Goal: Information Seeking & Learning: Compare options

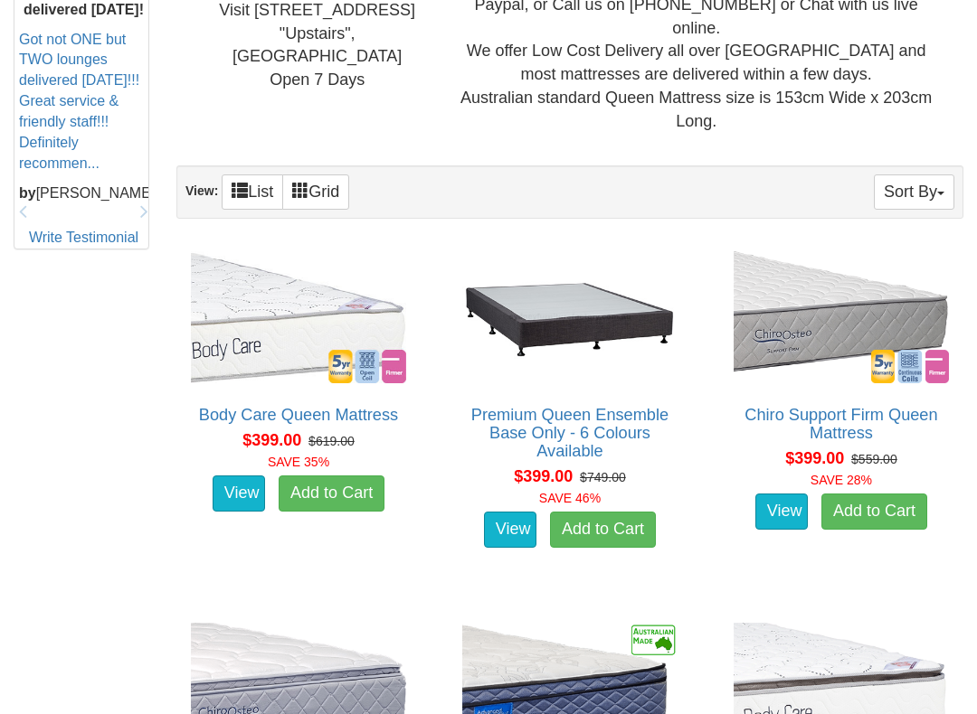
scroll to position [864, 0]
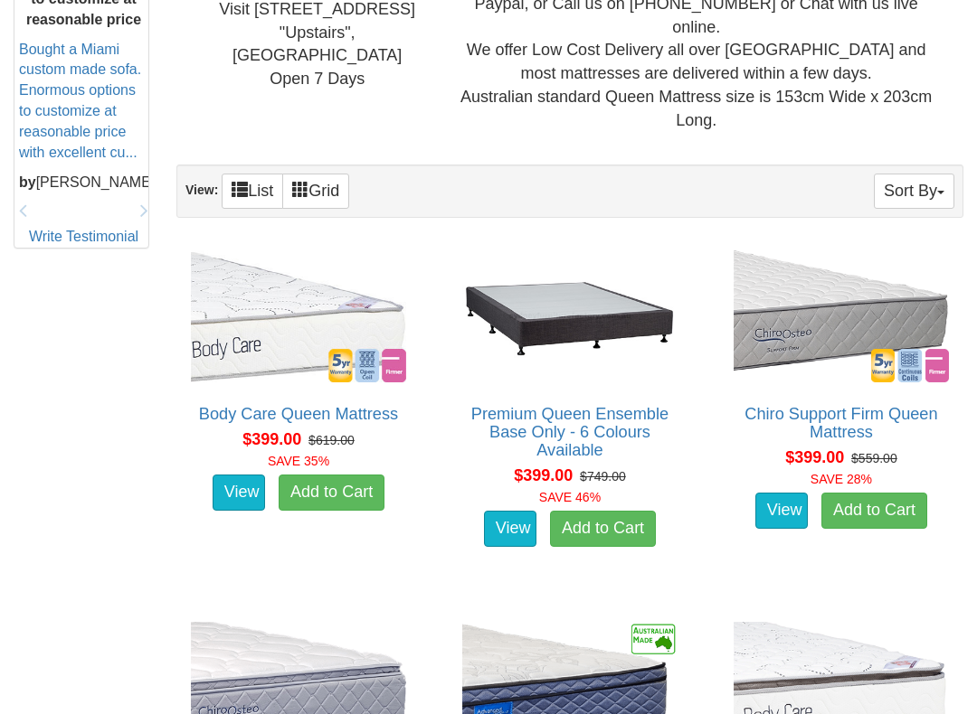
click at [295, 310] on img at bounding box center [298, 316] width 224 height 141
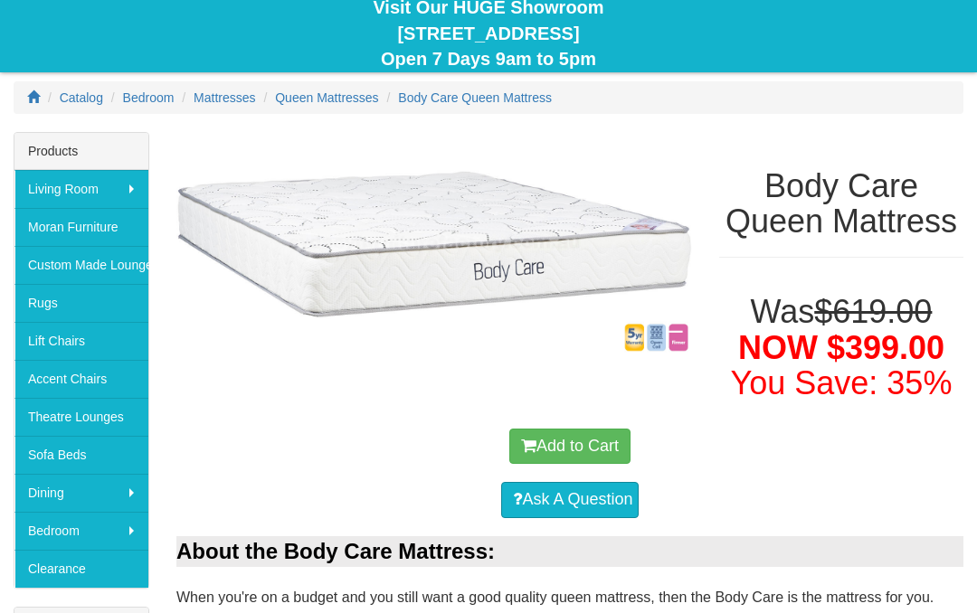
scroll to position [165, 0]
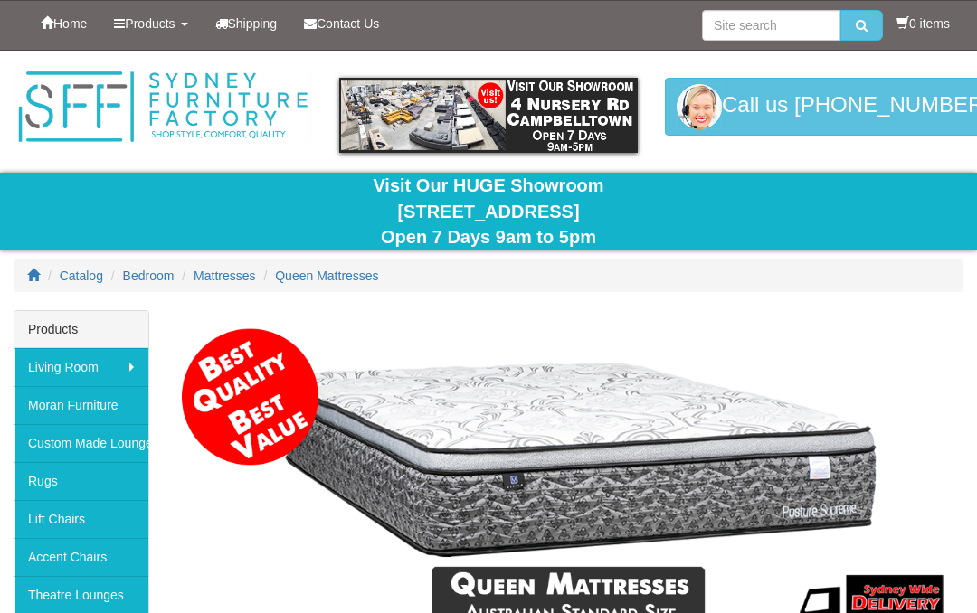
scroll to position [915, 0]
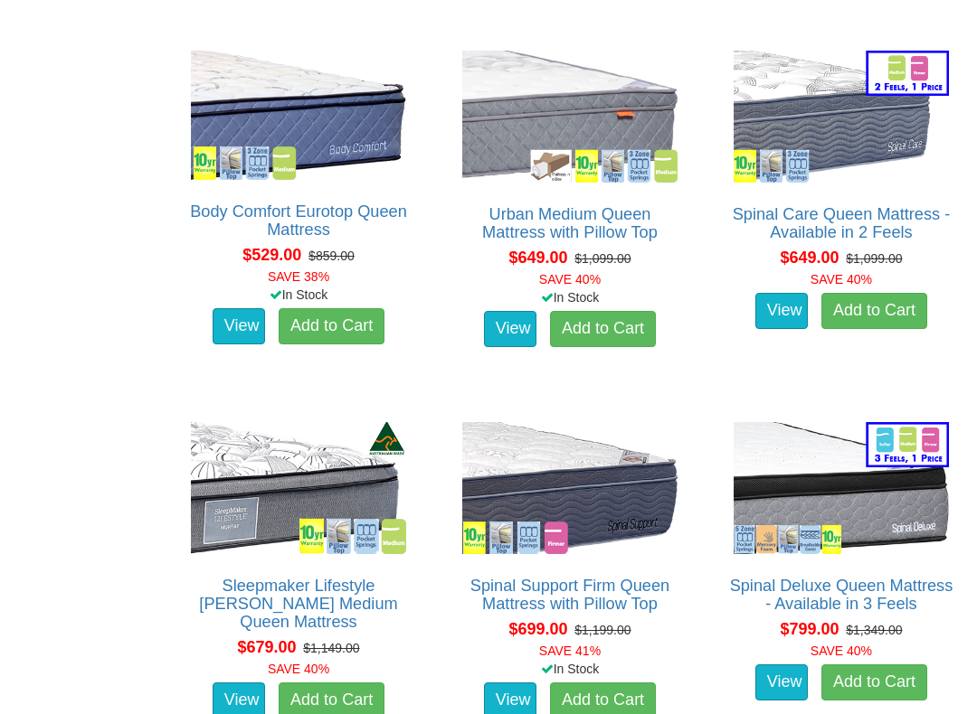
scroll to position [1808, 0]
click at [861, 210] on link "Spinal Care Queen Mattress - Available in 2 Feels" at bounding box center [841, 223] width 218 height 36
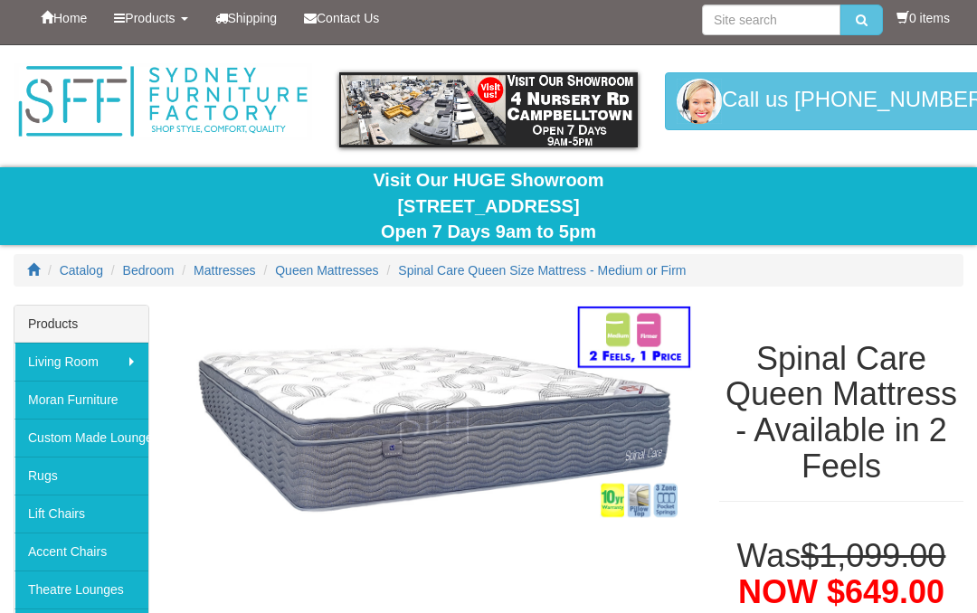
scroll to position [5, 0]
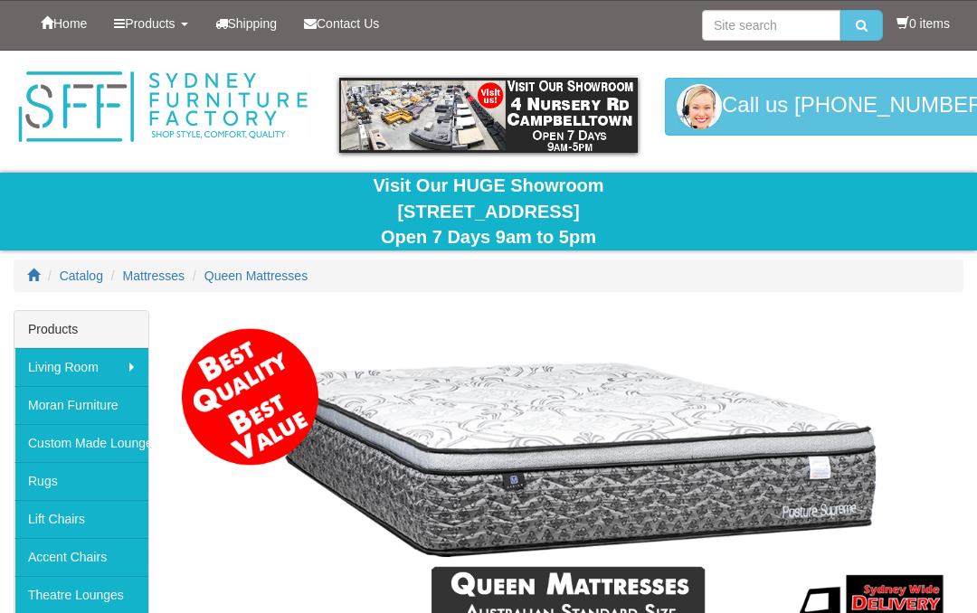
scroll to position [1858, 0]
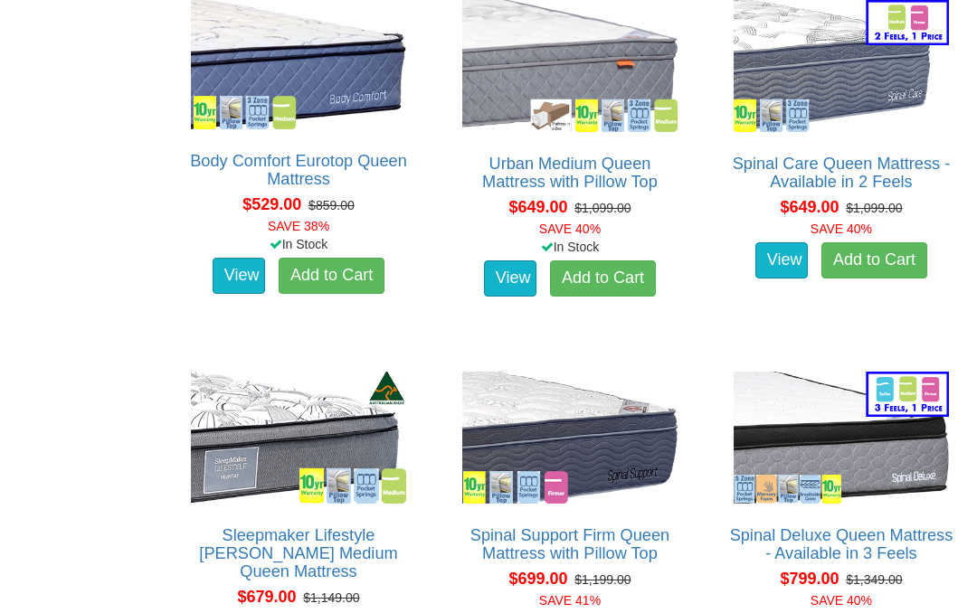
click at [596, 201] on del "$1,099.00" at bounding box center [602, 208] width 56 height 14
click at [606, 155] on link "Urban Medium Queen Mattress with Pillow Top" at bounding box center [569, 173] width 175 height 36
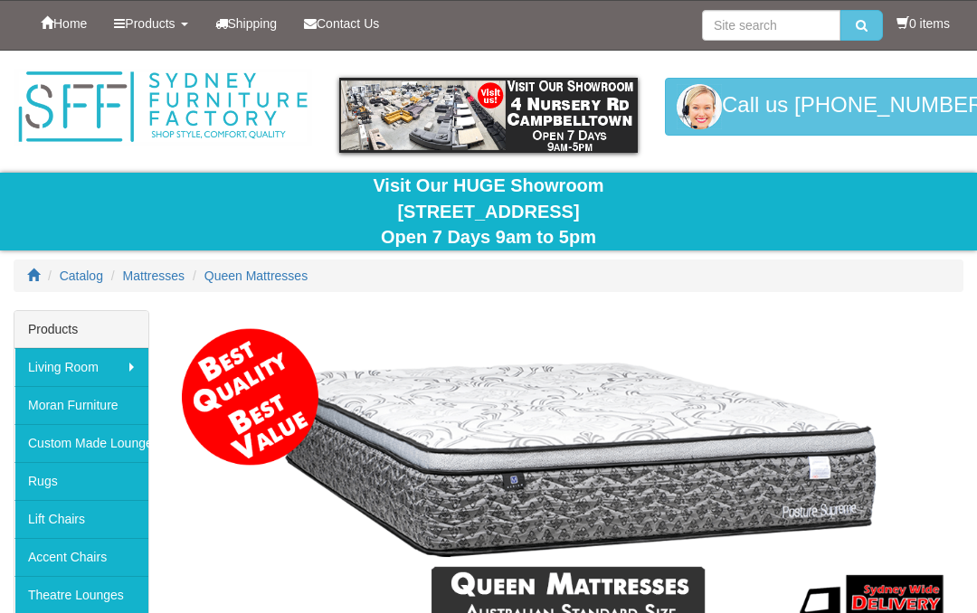
scroll to position [1858, 0]
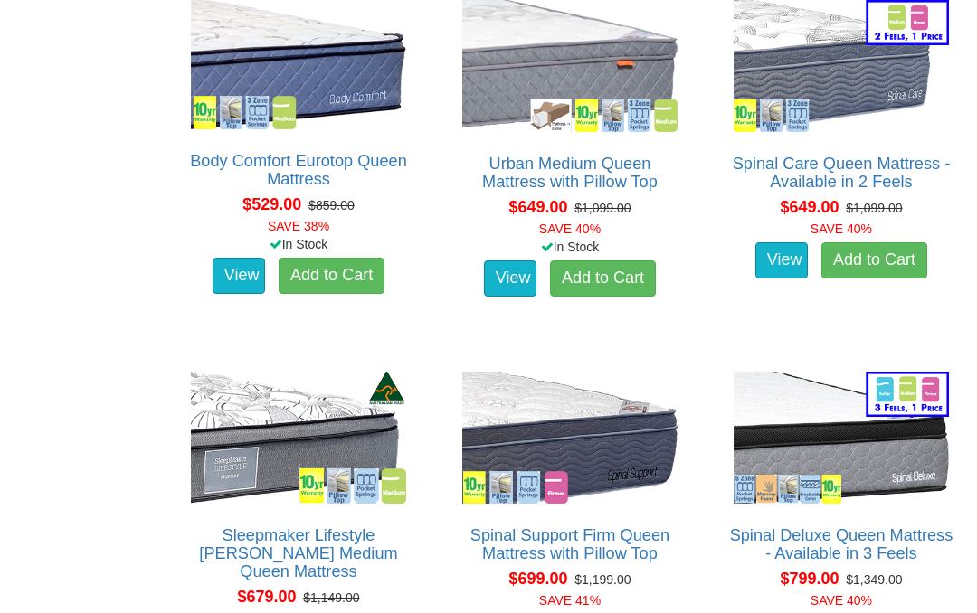
click at [309, 419] on img at bounding box center [298, 437] width 224 height 141
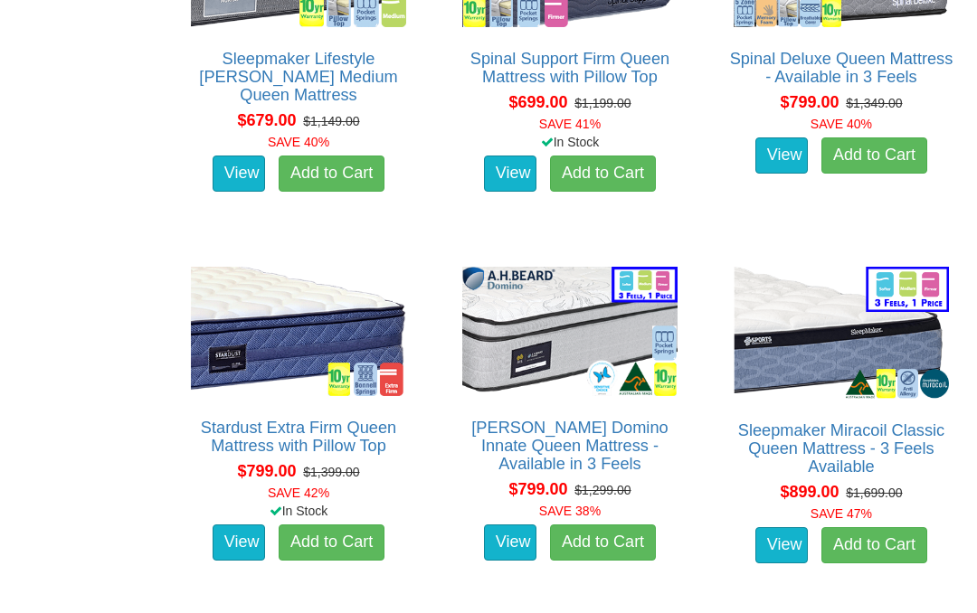
scroll to position [2335, 0]
click at [602, 335] on img at bounding box center [570, 331] width 224 height 138
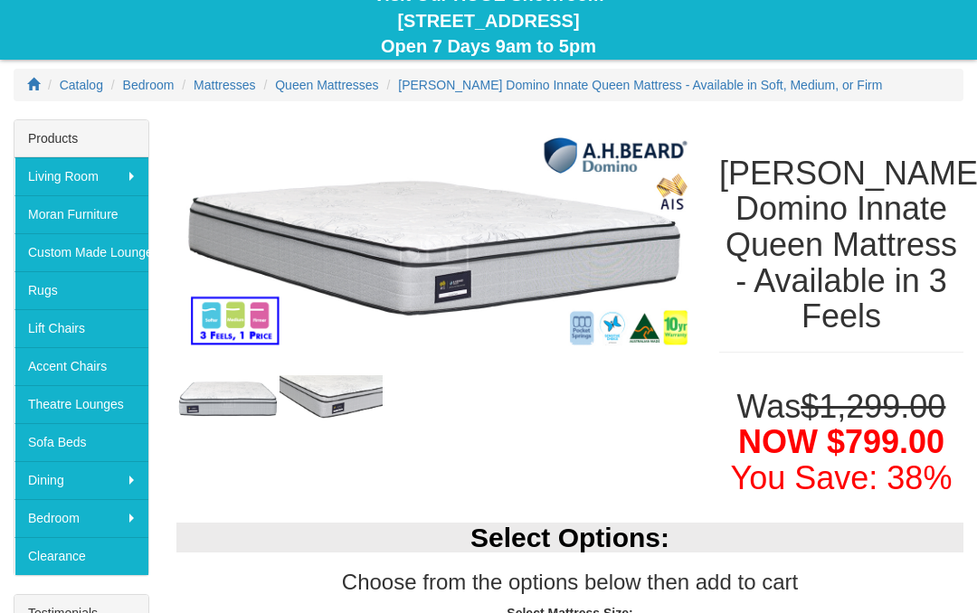
scroll to position [174, 0]
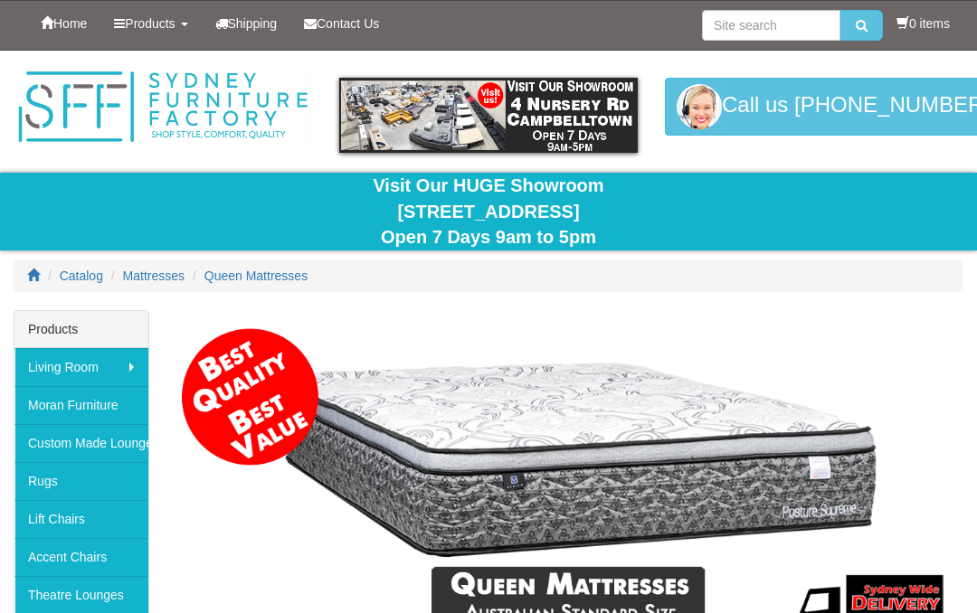
scroll to position [2335, 0]
